Goal: Download file/media

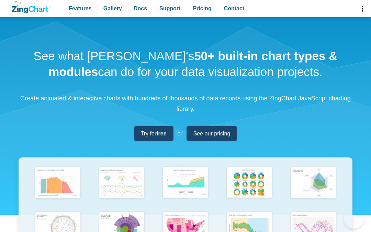
click at [363, 10] on span "App Header" at bounding box center [363, 8] width 18 height 17
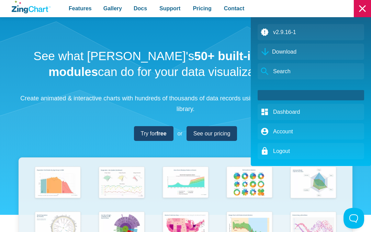
click at [363, 7] on span "App Header" at bounding box center [363, 8] width 18 height 17
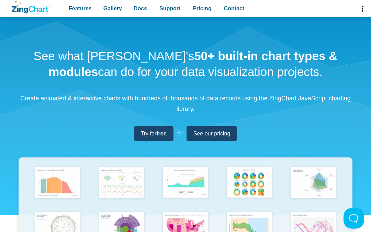
click at [363, 7] on span "App Header" at bounding box center [363, 8] width 18 height 17
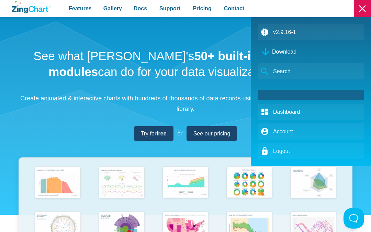
click at [279, 51] on span "Download" at bounding box center [284, 51] width 24 height 9
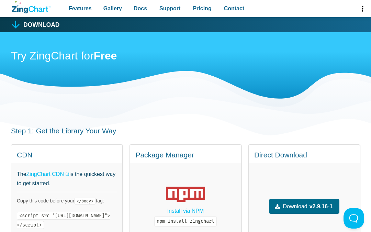
click at [363, 7] on span "App Header" at bounding box center [363, 8] width 18 height 17
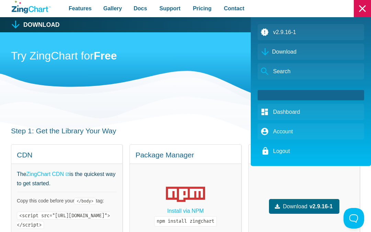
click at [282, 150] on link "Logout" at bounding box center [311, 151] width 107 height 16
